Goal: Check status: Check status

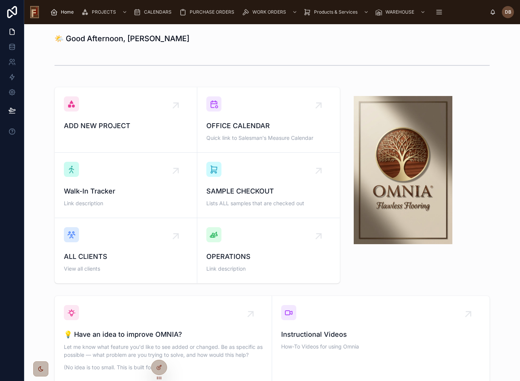
click at [272, 122] on span "OFFICE CALENDAR" at bounding box center [268, 125] width 124 height 11
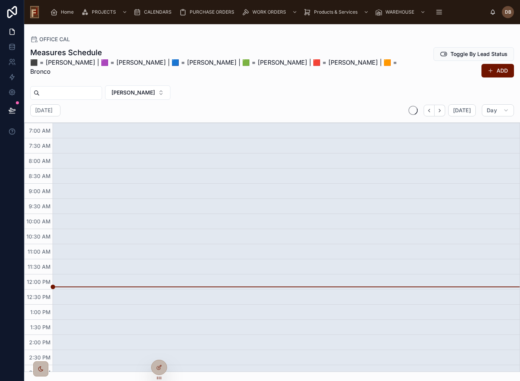
scroll to position [96, 0]
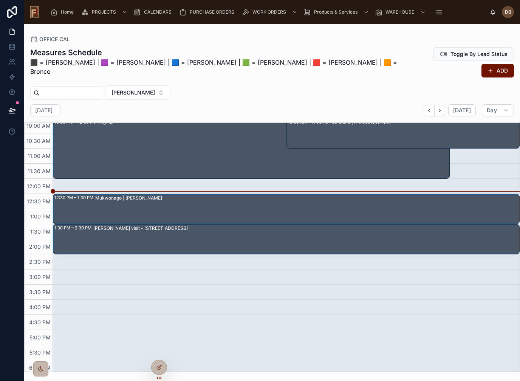
click at [208, 201] on div "Mukwonago | [PERSON_NAME]" at bounding box center [306, 208] width 423 height 29
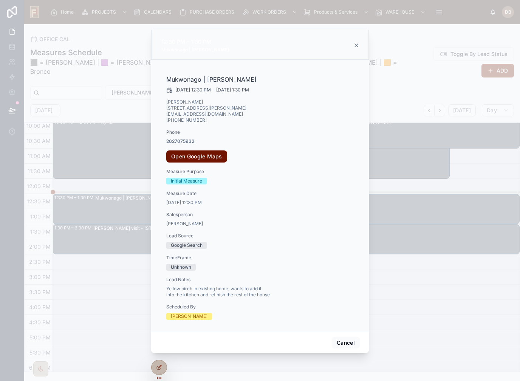
click at [344, 339] on button "Cancel" at bounding box center [346, 342] width 28 height 12
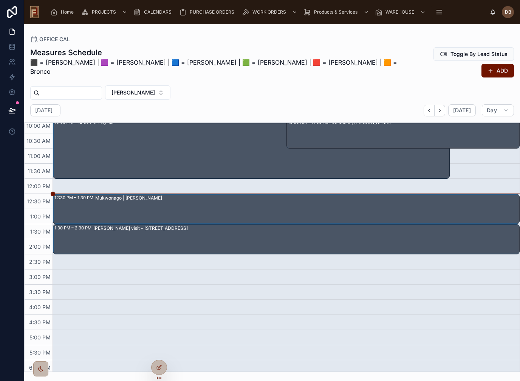
click at [198, 194] on div "Mukwonago | [PERSON_NAME]" at bounding box center [306, 208] width 423 height 29
